Goal: Task Accomplishment & Management: Use online tool/utility

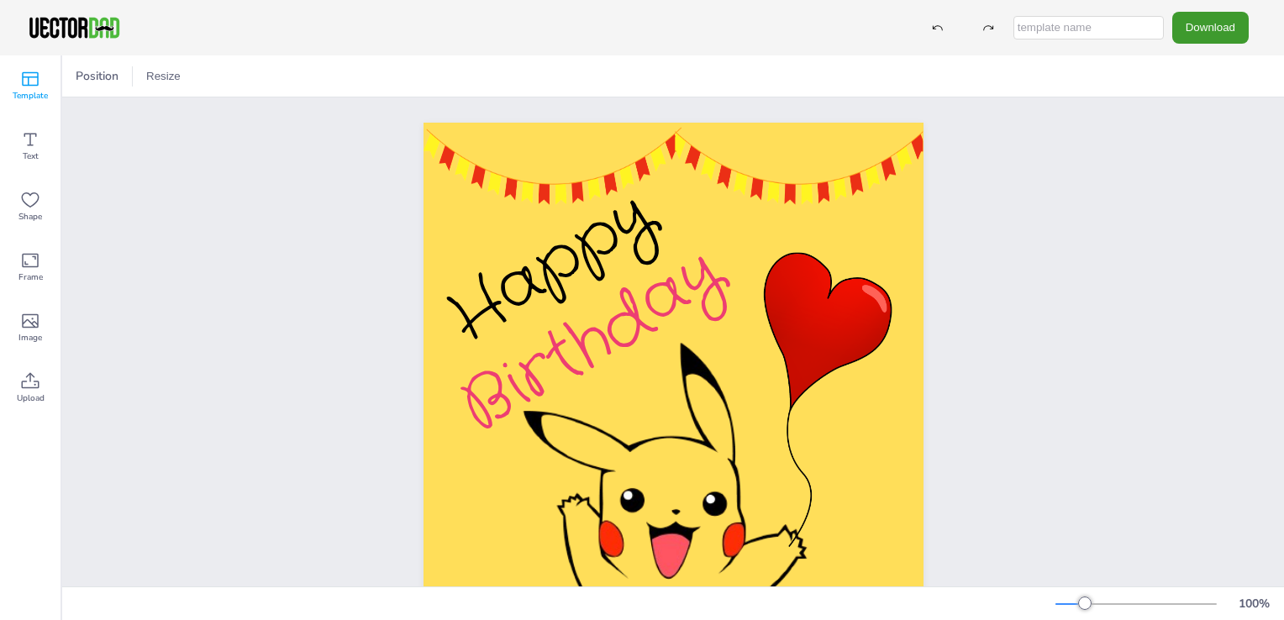
click at [18, 88] on div "Template" at bounding box center [30, 85] width 61 height 61
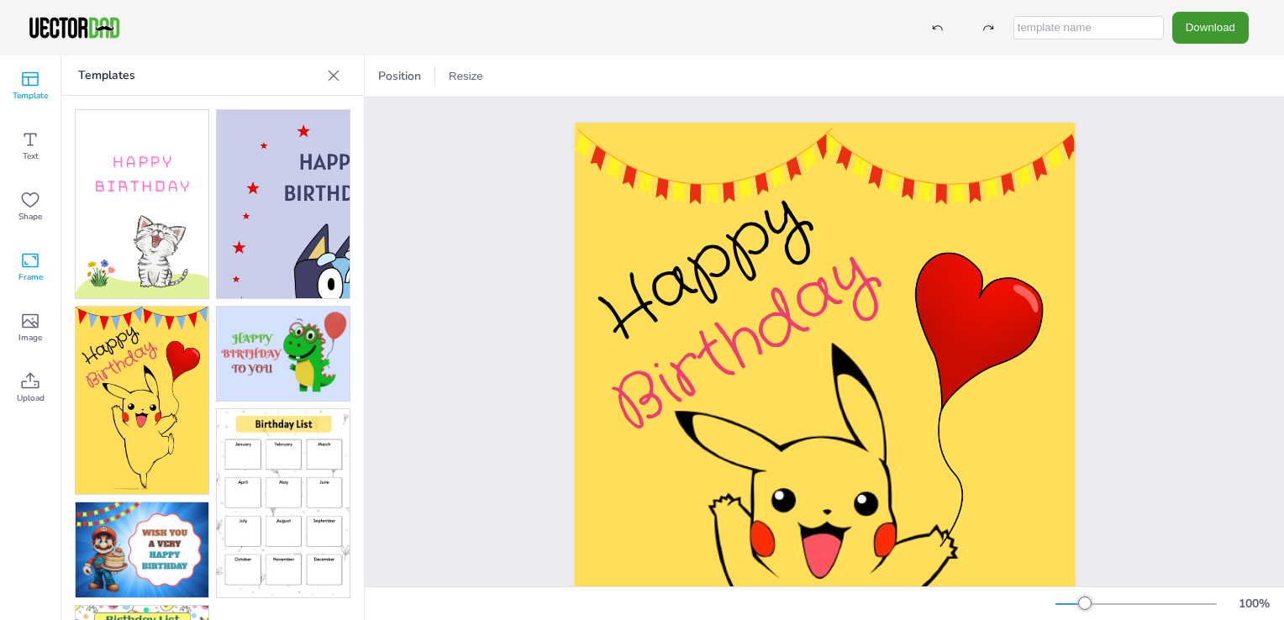
click at [47, 272] on div "Frame" at bounding box center [30, 267] width 61 height 61
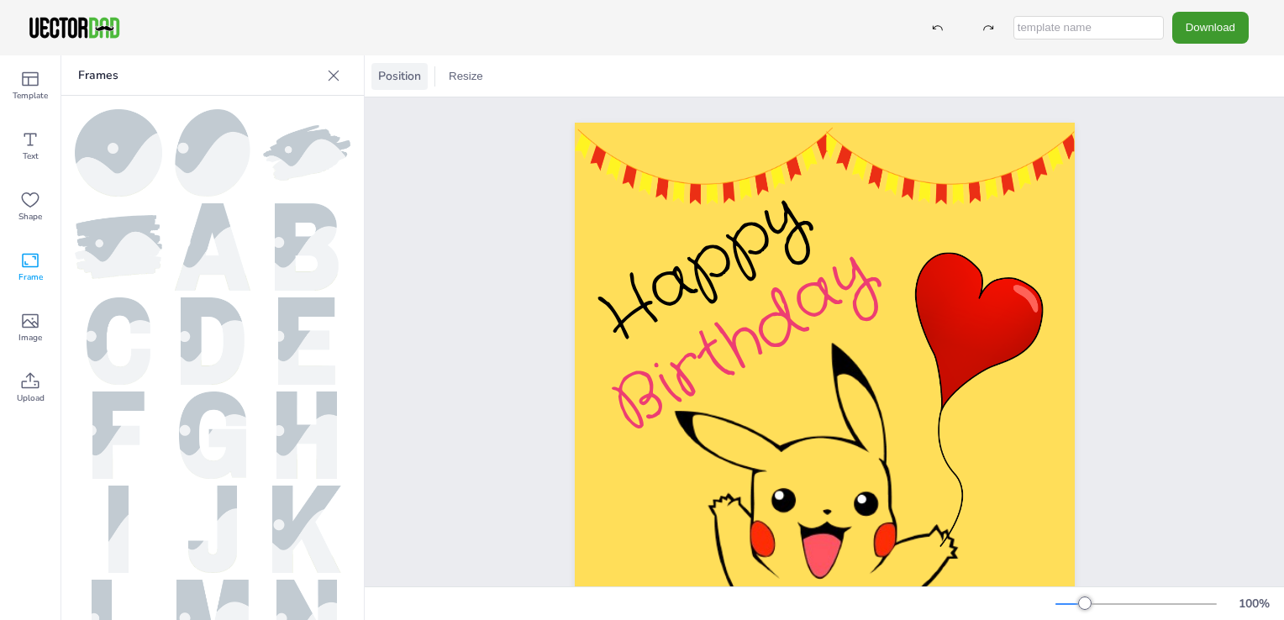
click at [411, 79] on span "Position" at bounding box center [400, 76] width 50 height 16
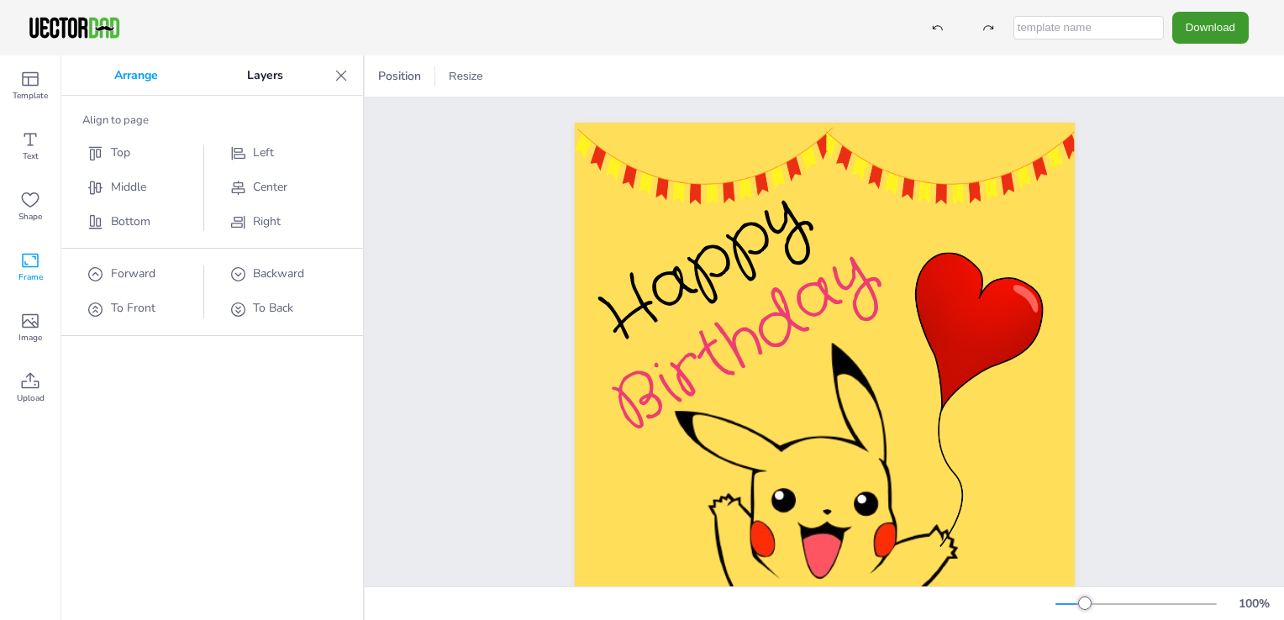
click at [518, 375] on div "Happy Birthday" at bounding box center [825, 477] width 645 height 758
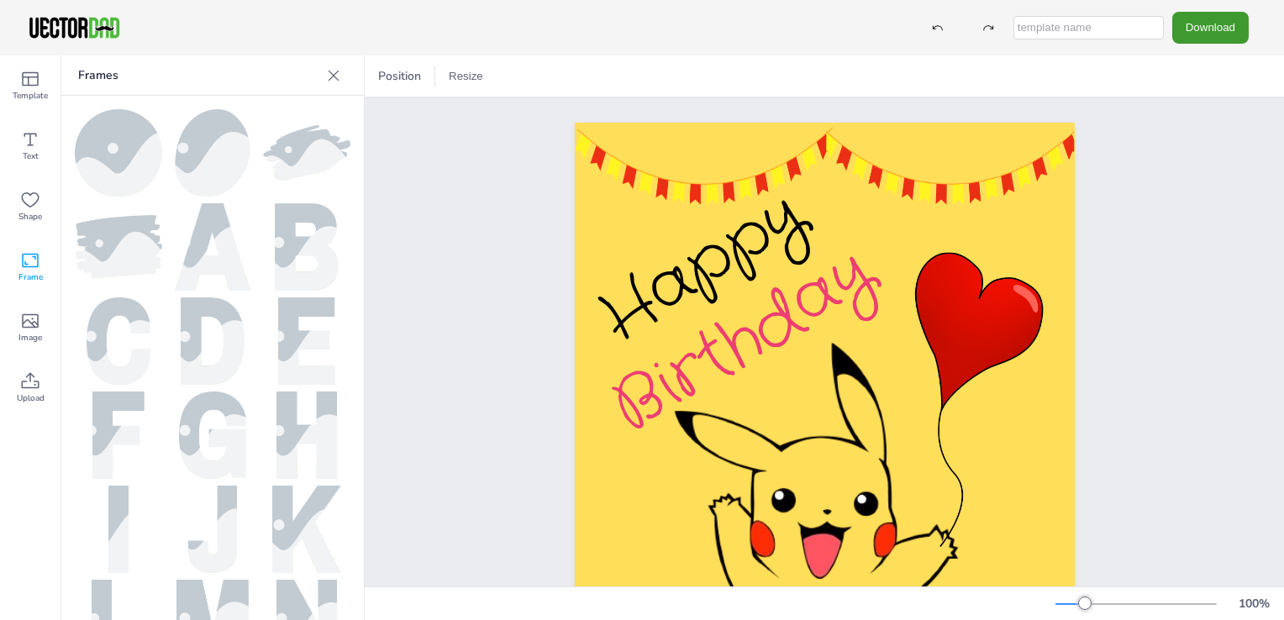
drag, startPoint x: 337, startPoint y: 76, endPoint x: 330, endPoint y: 82, distance: 8.9
click at [336, 76] on icon at bounding box center [333, 75] width 17 height 17
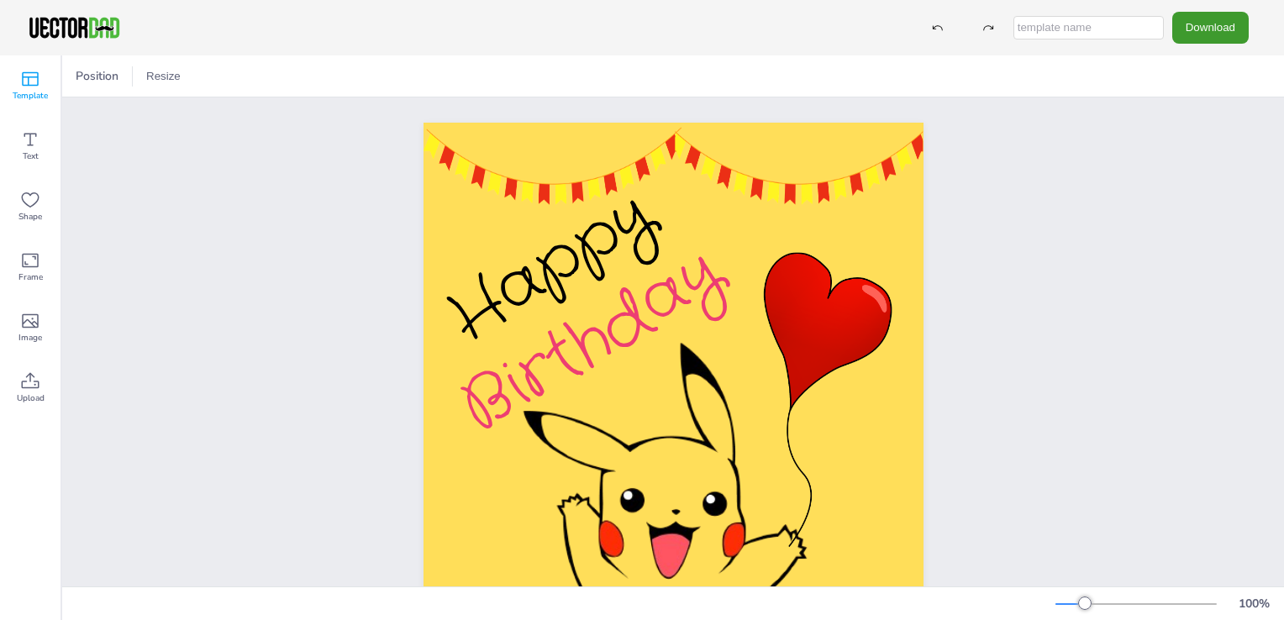
click at [34, 75] on icon at bounding box center [30, 79] width 20 height 20
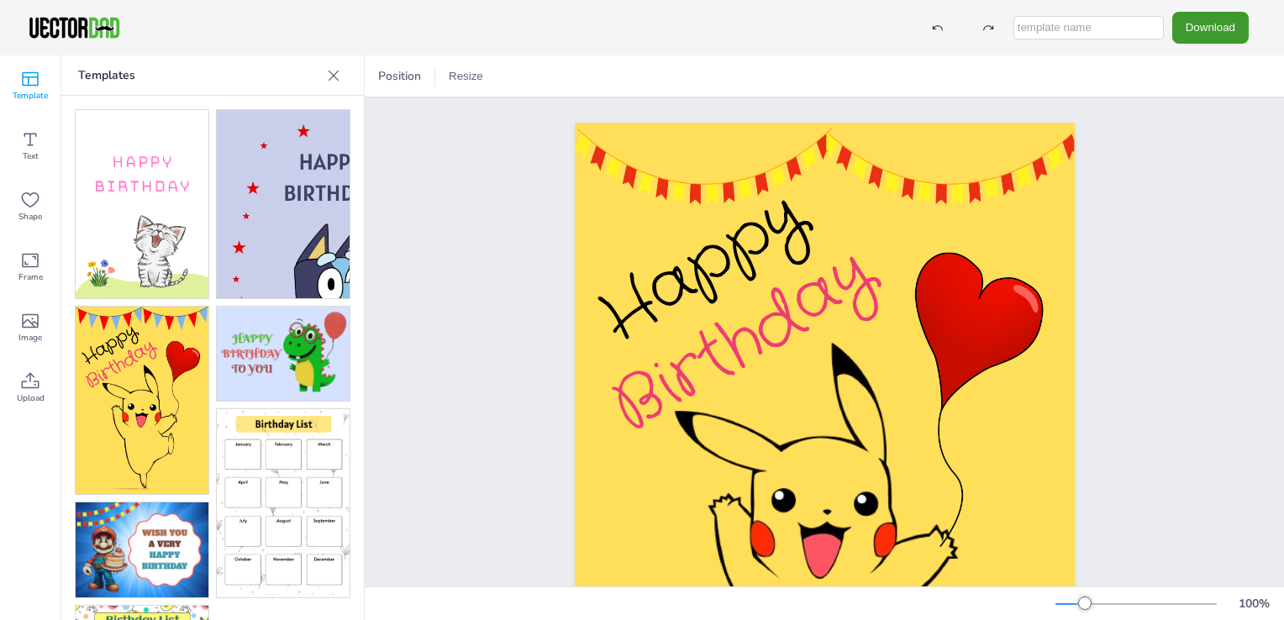
click at [335, 72] on icon at bounding box center [333, 75] width 17 height 17
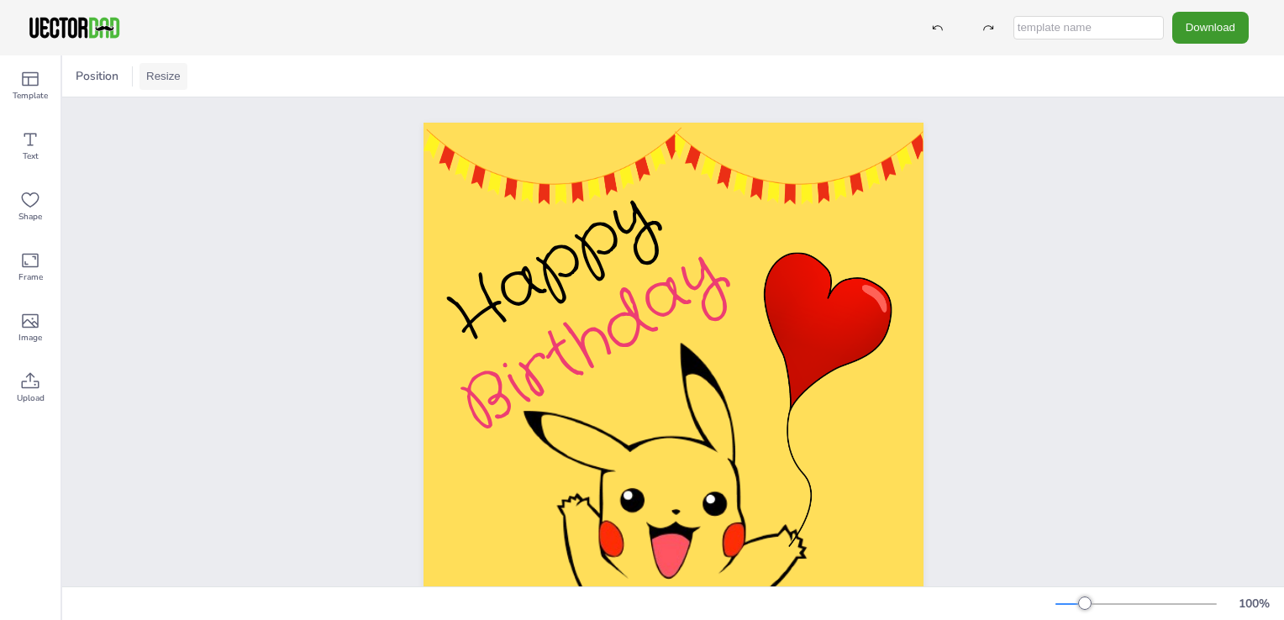
click at [174, 78] on button "Resize" at bounding box center [164, 76] width 48 height 27
click at [1216, 25] on button "Download" at bounding box center [1211, 27] width 76 height 31
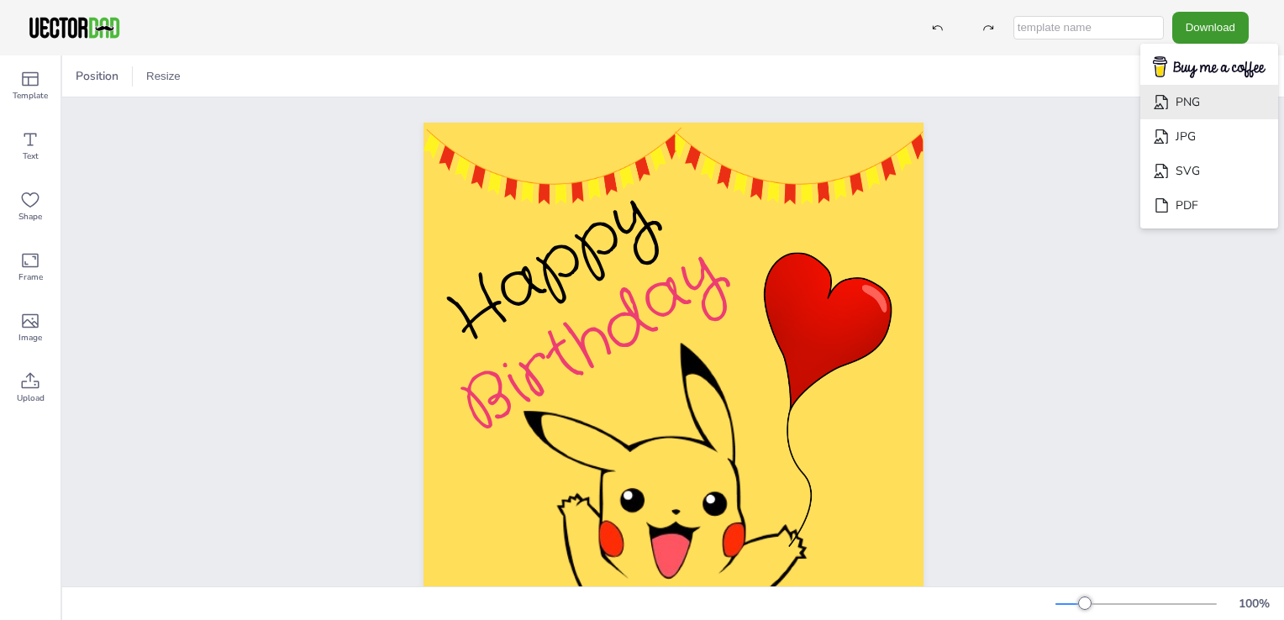
click at [1194, 110] on li "PNG" at bounding box center [1210, 102] width 138 height 34
